Goal: Task Accomplishment & Management: Use online tool/utility

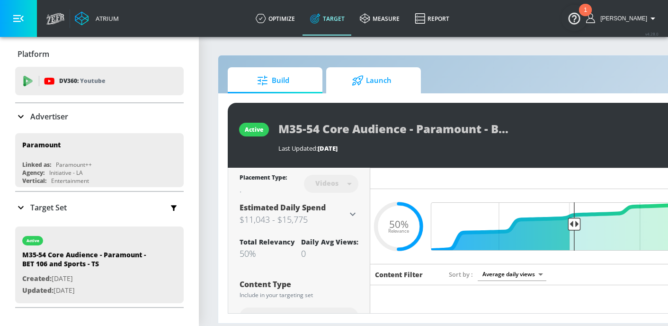
click at [387, 83] on span "Launch" at bounding box center [371, 80] width 72 height 23
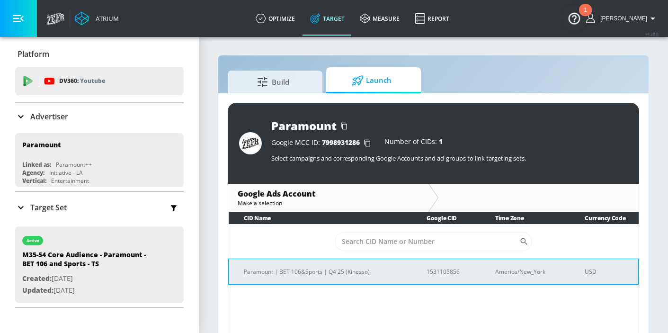
click at [351, 269] on p "Paramount | BET 106&Sports | Q4'25 (Kinesso)" at bounding box center [324, 271] width 160 height 10
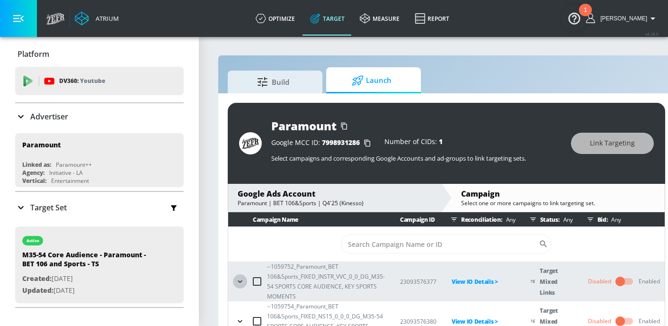
click at [242, 278] on icon "button" at bounding box center [239, 280] width 9 height 9
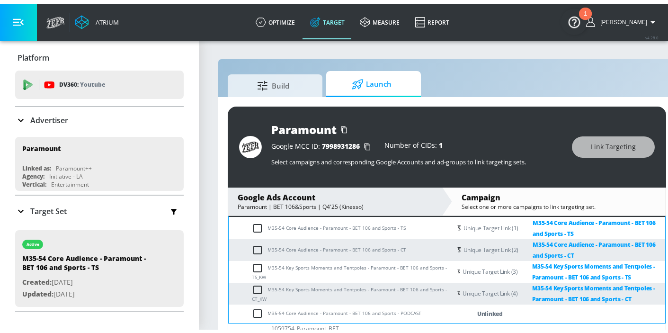
scroll to position [6, 0]
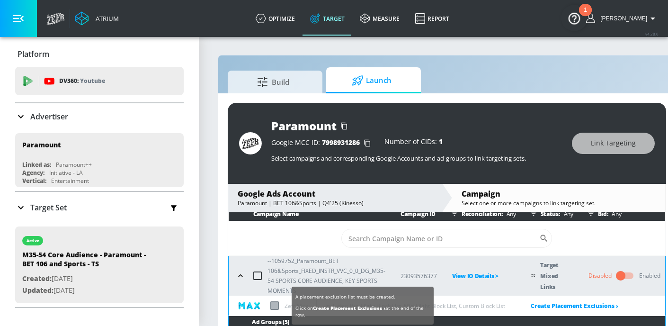
click at [271, 307] on label at bounding box center [274, 305] width 9 height 9
click at [0, 0] on input "checkbox" at bounding box center [0, 0] width 0 height 0
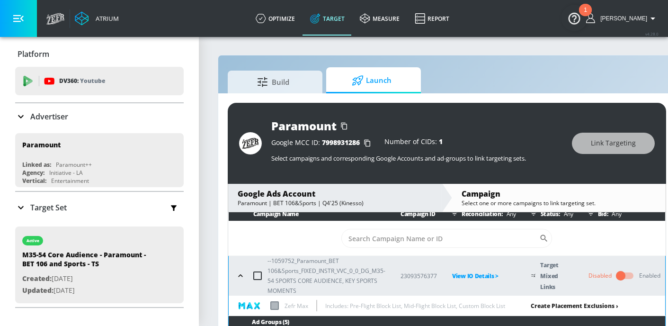
click at [545, 305] on link "Create Placement Exclusions ›" at bounding box center [574, 305] width 88 height 8
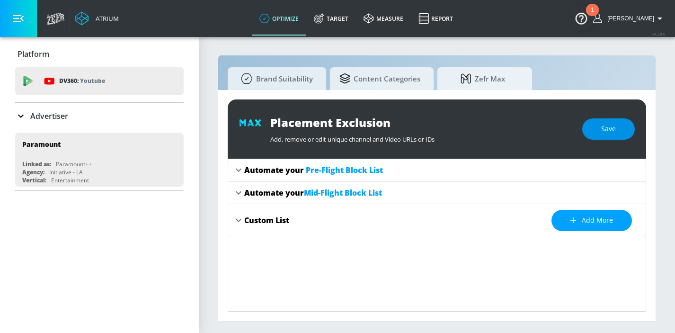
click at [600, 126] on button "Save" at bounding box center [608, 128] width 53 height 21
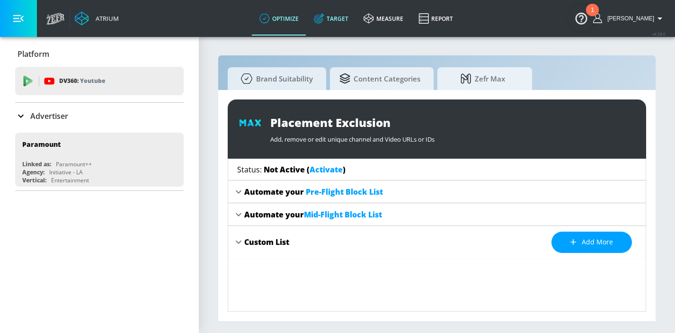
click at [336, 17] on link "Target" at bounding box center [331, 18] width 50 height 34
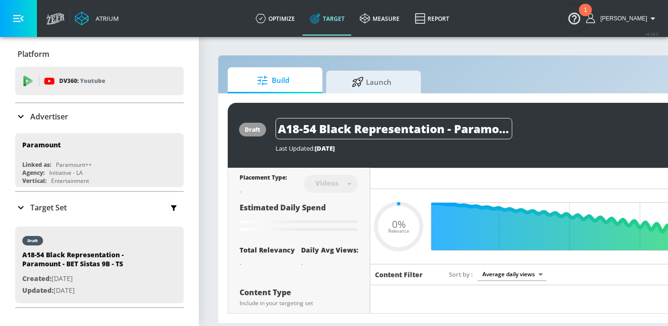
type input "0.05"
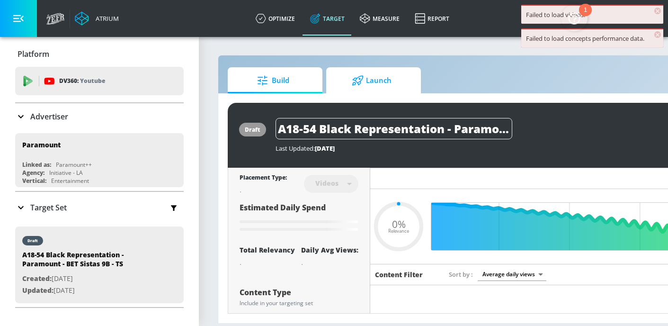
click at [403, 76] on span "Launch" at bounding box center [371, 80] width 72 height 23
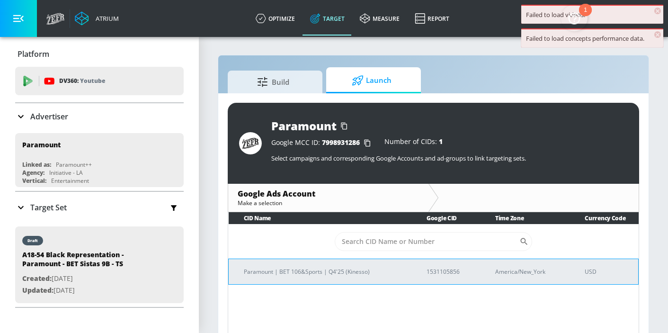
click at [319, 264] on td "Paramount | BET 106&Sports | Q4'25 (Kinesso)" at bounding box center [320, 271] width 183 height 26
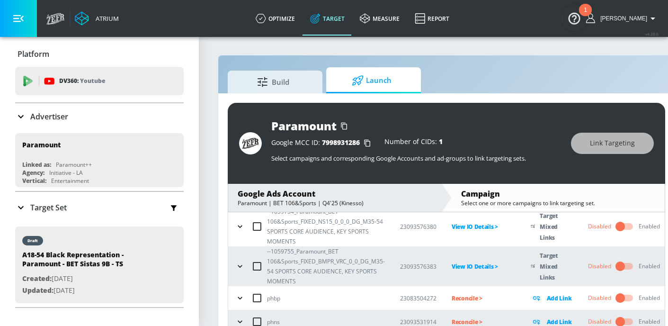
scroll to position [37, 0]
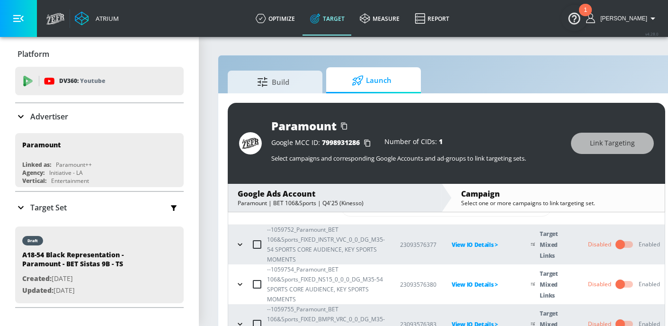
click at [234, 238] on div "--1059752_Paramount_BET 106&Sports_FIXED_INSTR_VVC_0_0_DG_M35-54 SPORTS CORE AU…" at bounding box center [309, 244] width 152 height 40
click at [238, 242] on icon "button" at bounding box center [239, 243] width 9 height 9
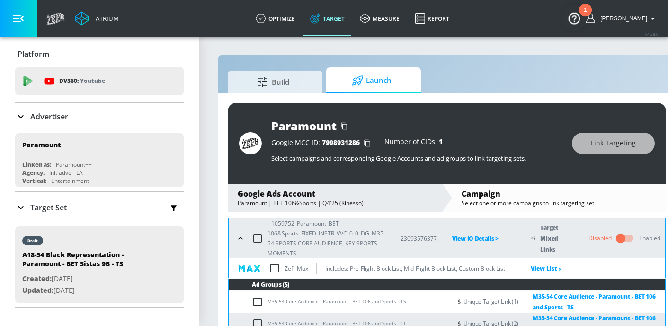
scroll to position [50, 0]
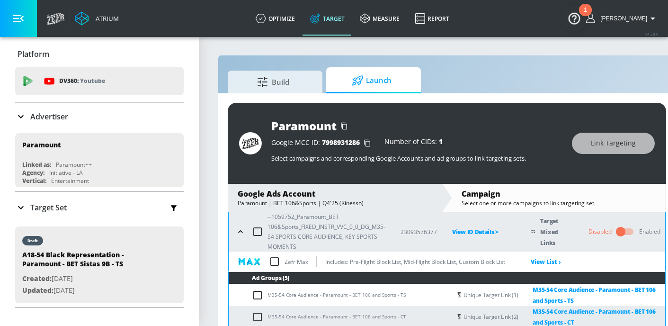
click at [273, 255] on input "checkbox" at bounding box center [274, 261] width 20 height 20
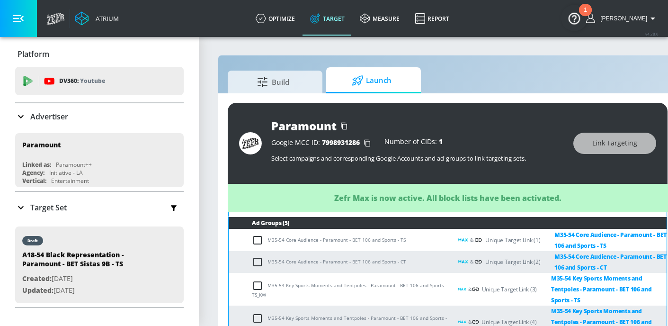
checkbox input "true"
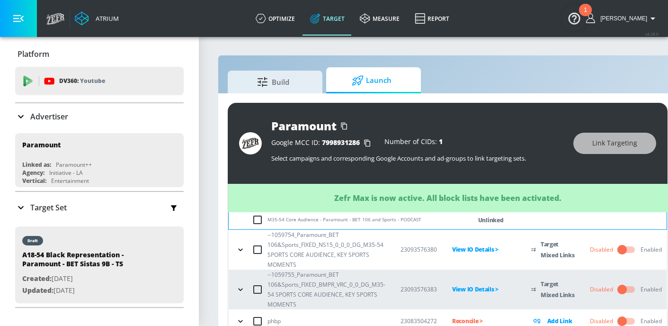
click at [237, 251] on icon "button" at bounding box center [240, 249] width 9 height 9
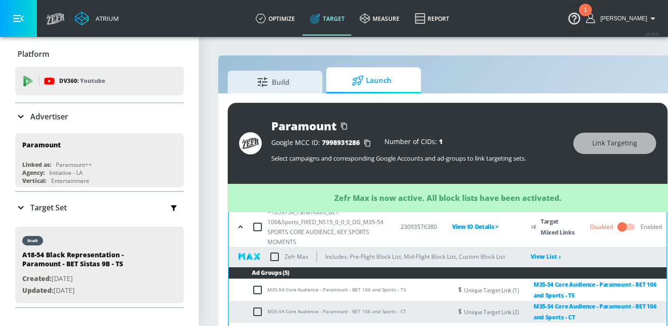
scroll to position [295, 0]
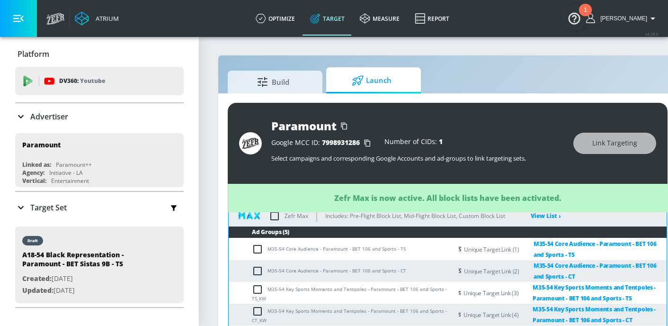
click at [273, 214] on input "checkbox" at bounding box center [274, 216] width 20 height 20
checkbox input "true"
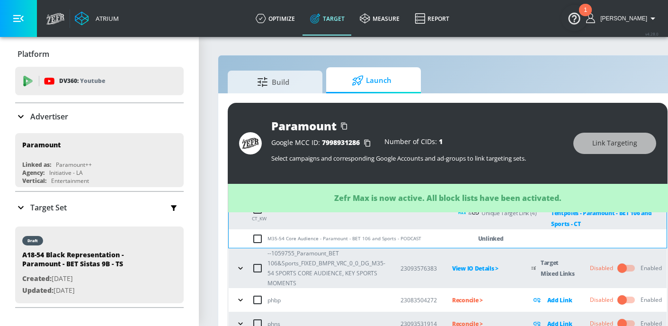
click at [245, 271] on button "button" at bounding box center [240, 268] width 14 height 14
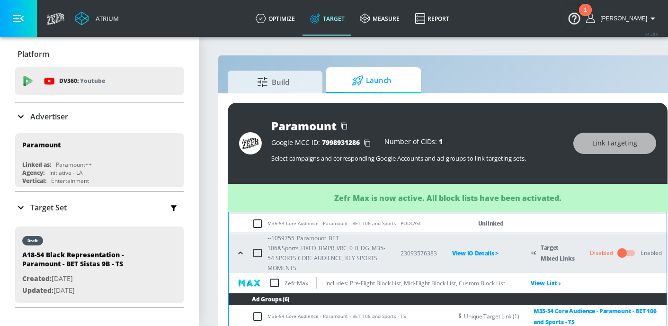
scroll to position [474, 0]
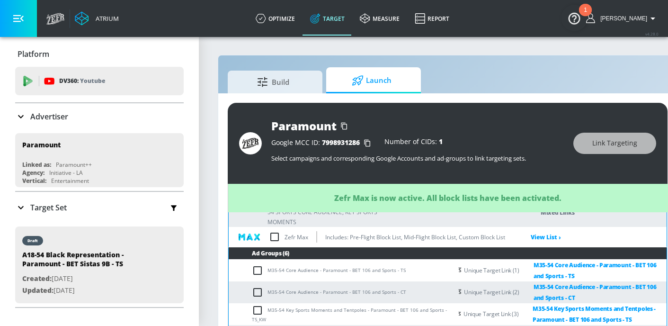
click at [277, 237] on input "checkbox" at bounding box center [274, 237] width 20 height 20
checkbox input "true"
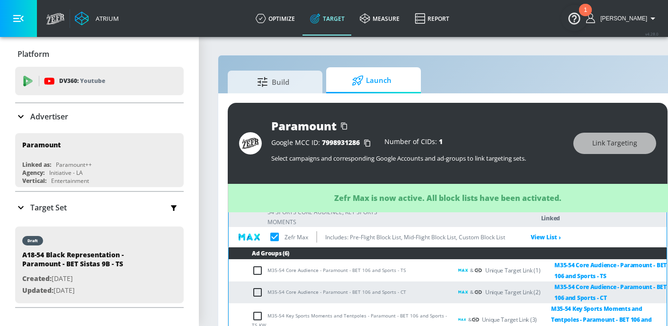
checkbox input "true"
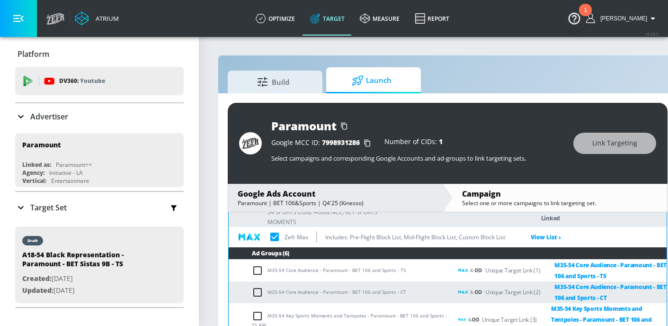
scroll to position [597, 0]
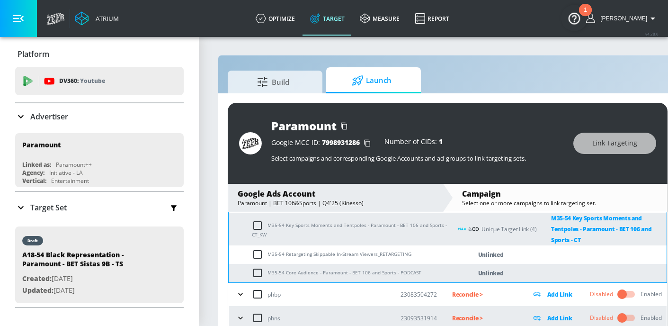
checkbox input "true"
drag, startPoint x: 376, startPoint y: 253, endPoint x: 431, endPoint y: 256, distance: 54.5
click at [431, 256] on td "M35-54 Retargeting Skippable In-Stream Viewers_RETARGETING" at bounding box center [340, 254] width 223 height 18
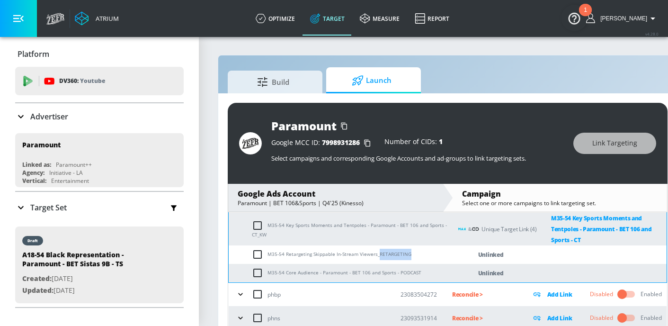
click at [429, 256] on td "M35-54 Retargeting Skippable In-Stream Viewers_RETARGETING" at bounding box center [340, 254] width 223 height 18
drag, startPoint x: 378, startPoint y: 254, endPoint x: 440, endPoint y: 255, distance: 61.5
click at [440, 255] on td "M35-54 Retargeting Skippable In-Stream Viewers_RETARGETING" at bounding box center [340, 254] width 223 height 18
click at [440, 256] on td "M35-54 Retargeting Skippable In-Stream Viewers_RETARGETING" at bounding box center [340, 254] width 223 height 18
drag, startPoint x: 269, startPoint y: 253, endPoint x: 414, endPoint y: 253, distance: 144.8
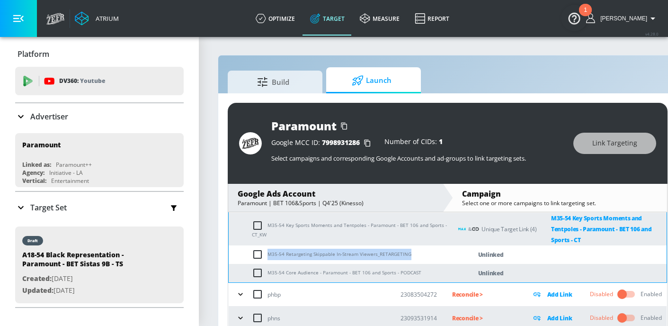
click at [414, 253] on td "M35-54 Retargeting Skippable In-Stream Viewers_RETARGETING" at bounding box center [340, 254] width 223 height 18
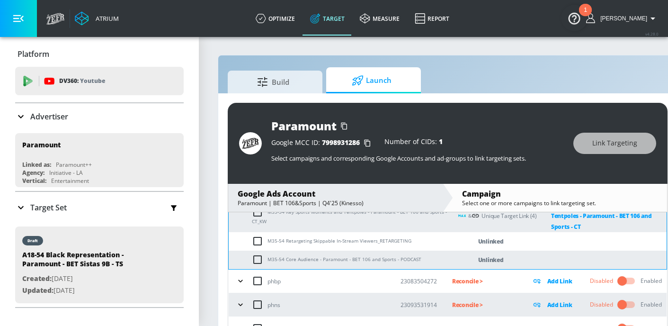
scroll to position [610, 0]
click at [259, 239] on input "checkbox" at bounding box center [260, 241] width 16 height 11
checkbox input "true"
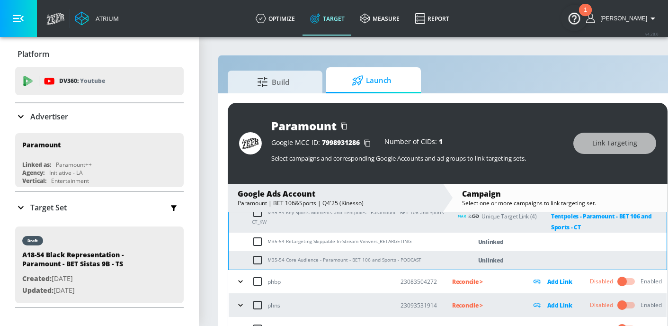
checkbox input "true"
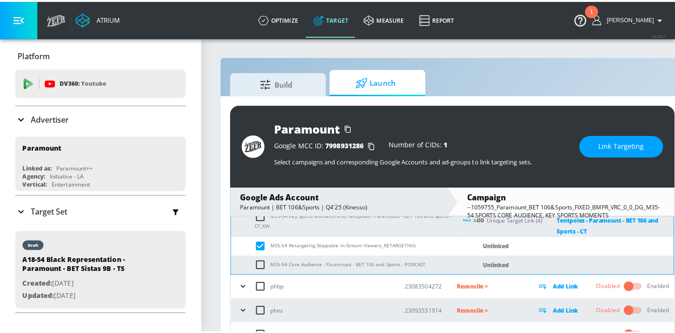
scroll to position [486, 0]
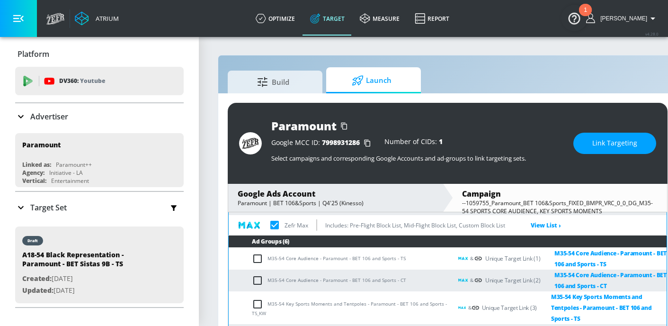
click at [602, 150] on button "Link Targeting" at bounding box center [614, 142] width 83 height 21
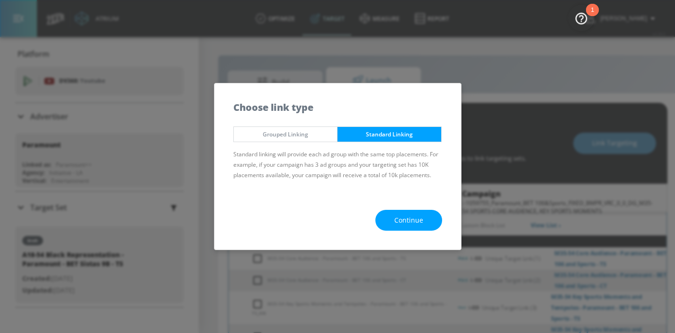
click at [391, 217] on button "Continue" at bounding box center [408, 220] width 67 height 21
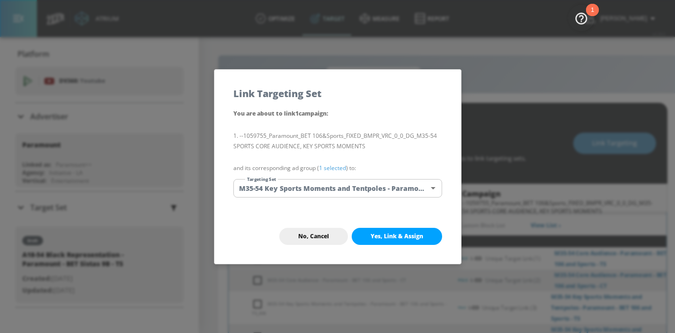
click at [385, 186] on body "Atrium optimize Target measure Report optimize Target measure Report v 4.28.0 H…" at bounding box center [337, 173] width 675 height 346
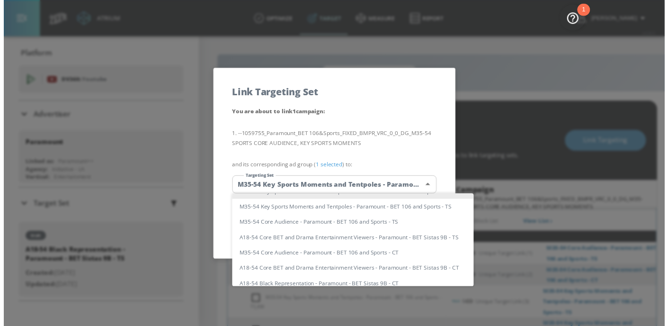
scroll to position [26, 0]
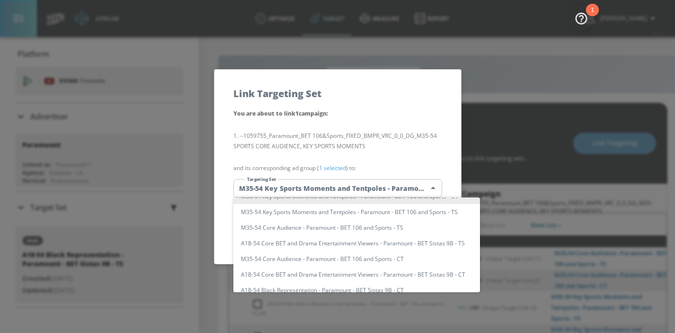
click at [501, 152] on div at bounding box center [337, 166] width 675 height 333
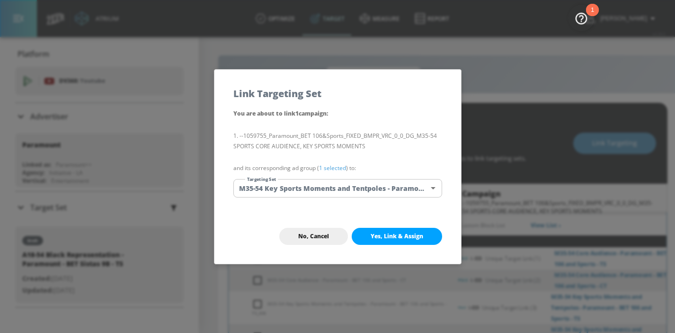
drag, startPoint x: 321, startPoint y: 232, endPoint x: 327, endPoint y: 235, distance: 6.3
click at [321, 232] on span "No, Cancel" at bounding box center [313, 236] width 31 height 8
checkbox input "true"
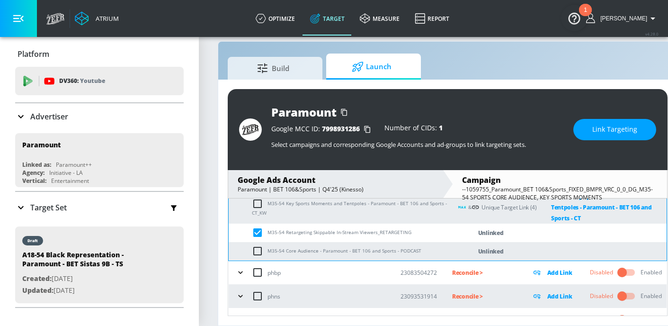
scroll to position [600, 0]
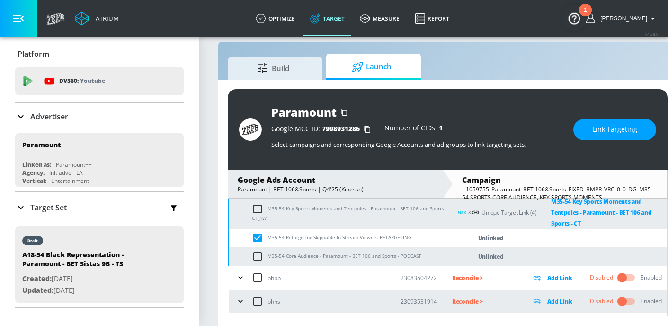
click at [621, 119] on button "Link Targeting" at bounding box center [614, 129] width 83 height 21
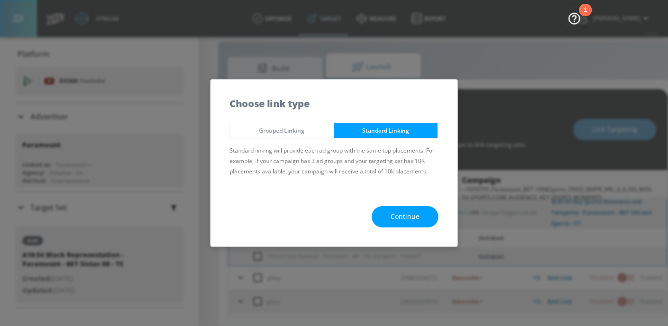
scroll to position [14, 0]
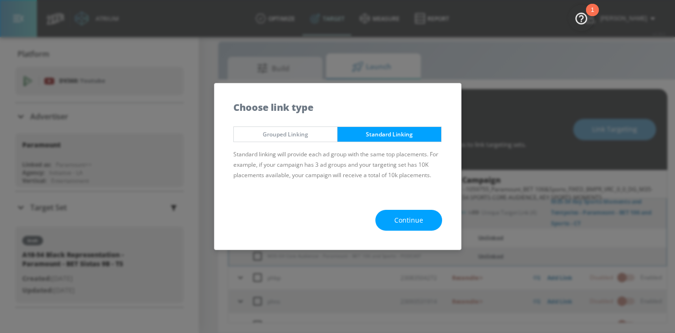
click at [400, 223] on span "Continue" at bounding box center [408, 220] width 29 height 12
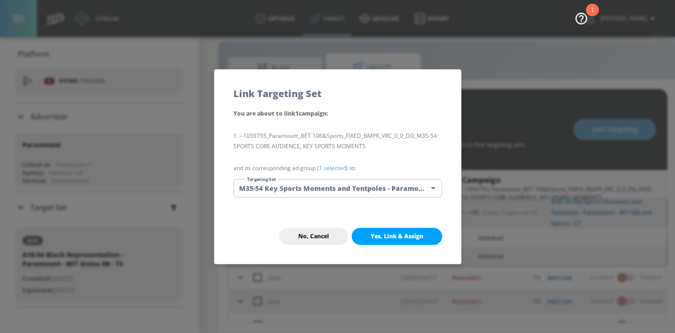
click at [392, 179] on body "Atrium optimize Target measure Report optimize Target measure Report v 4.28.0 H…" at bounding box center [337, 159] width 675 height 346
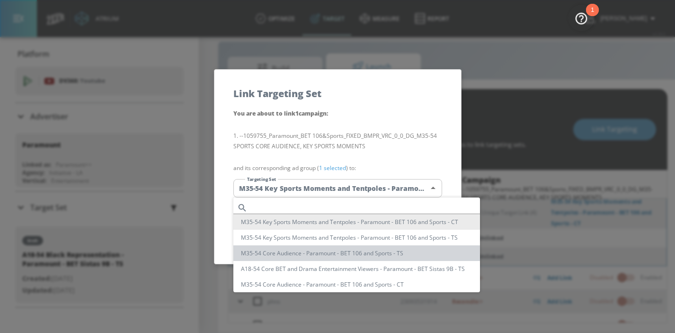
click at [396, 249] on li "M35-54 Core Audience - Paramount - BET 106 and Sports - TS" at bounding box center [356, 253] width 247 height 16
type input "450c7e29-8e8a-4842-a6b7-d8d493594626"
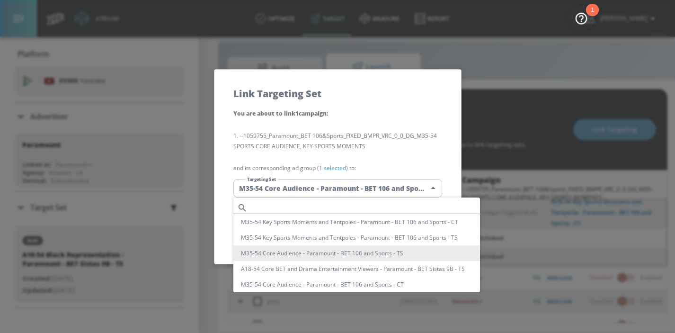
click at [411, 186] on body "Atrium optimize Target measure Report optimize Target measure Report v 4.28.0 H…" at bounding box center [337, 159] width 675 height 346
click at [402, 253] on li "M35-54 Core Audience - Paramount - BET 106 and Sports - TS" at bounding box center [356, 253] width 247 height 16
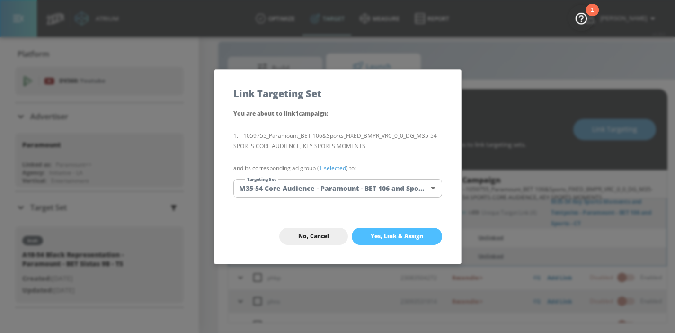
click at [399, 243] on button "Yes, Link & Assign" at bounding box center [397, 236] width 90 height 17
checkbox input "true"
checkbox input "false"
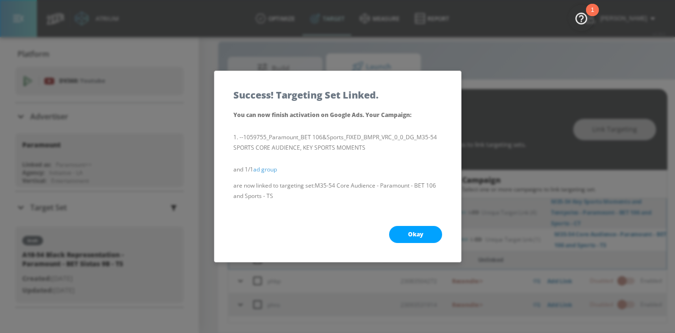
click at [405, 236] on button "Okay" at bounding box center [415, 234] width 53 height 17
checkbox input "true"
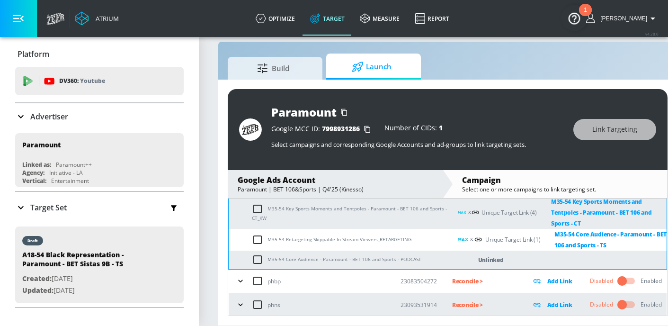
scroll to position [618, 0]
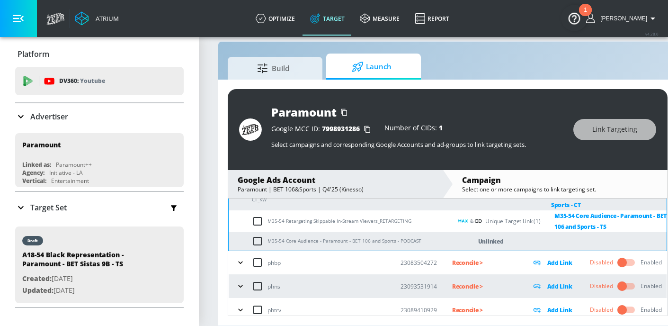
checkbox input "true"
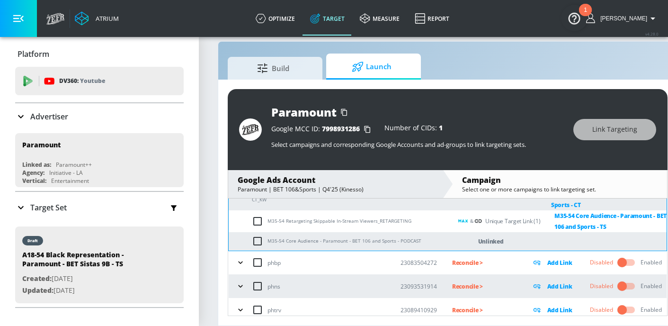
checkbox input "true"
